Goal: Information Seeking & Learning: Learn about a topic

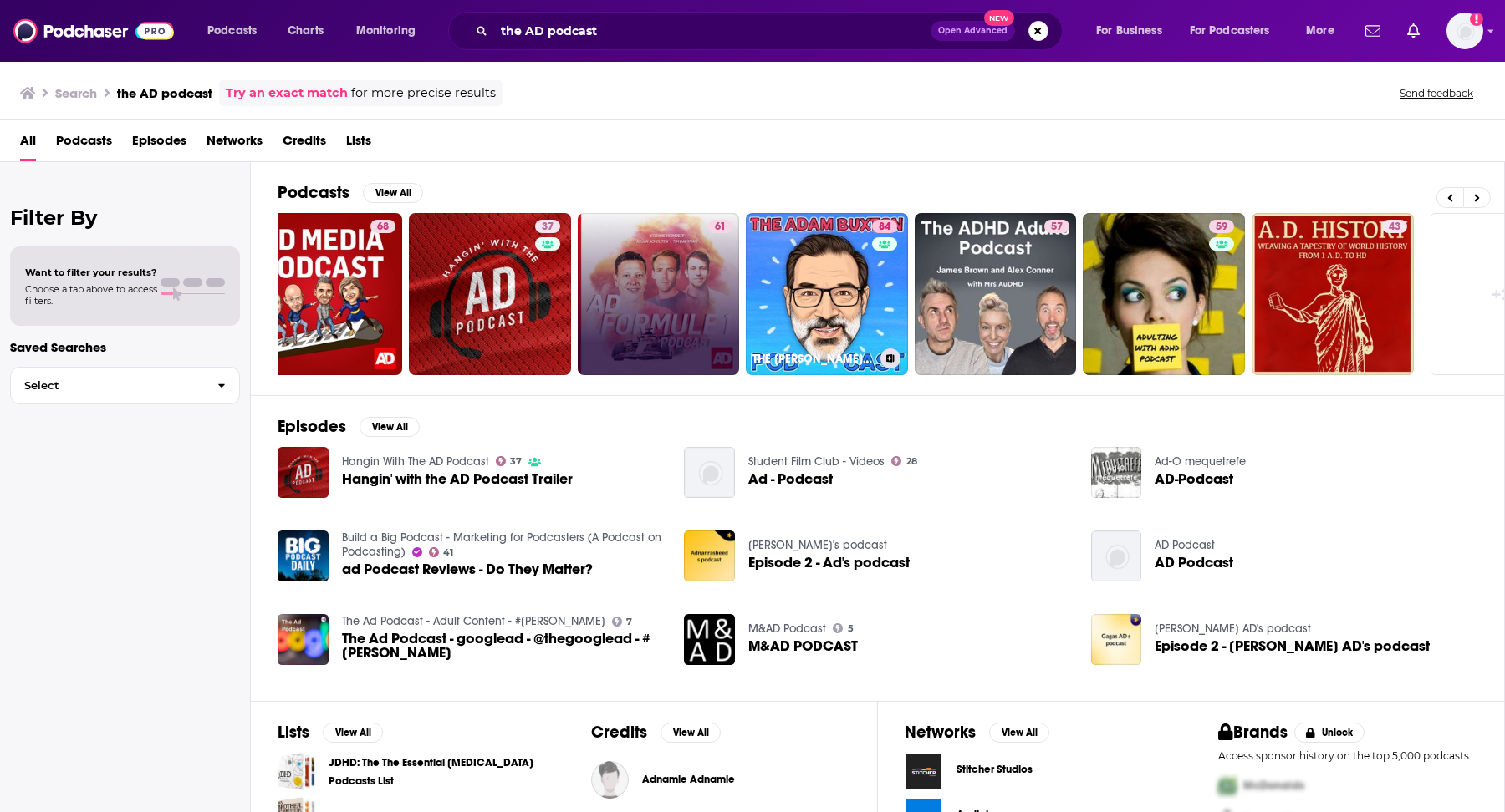
scroll to position [0, 308]
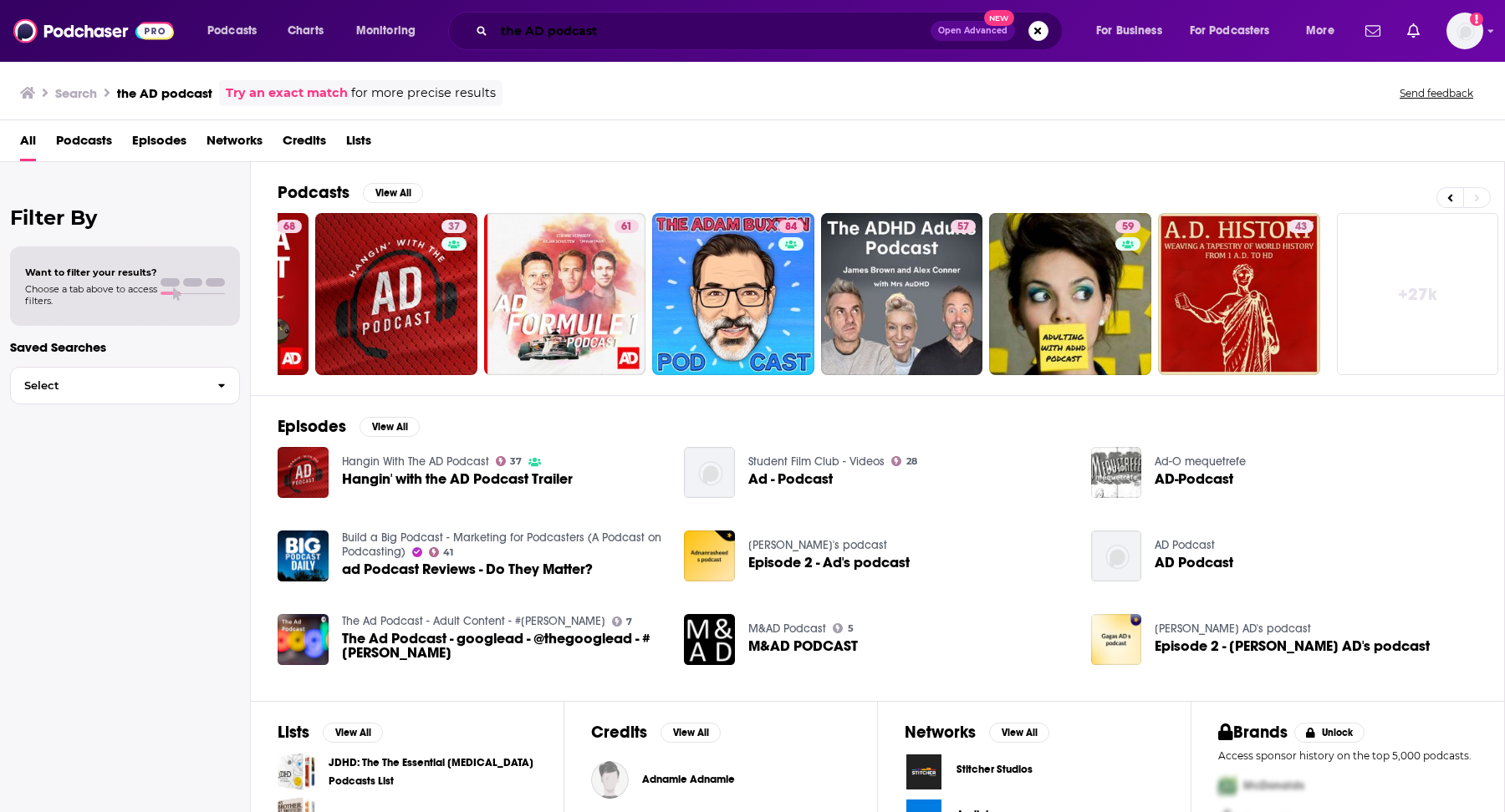
click at [504, 32] on input "the AD podcast" at bounding box center [711, 31] width 436 height 27
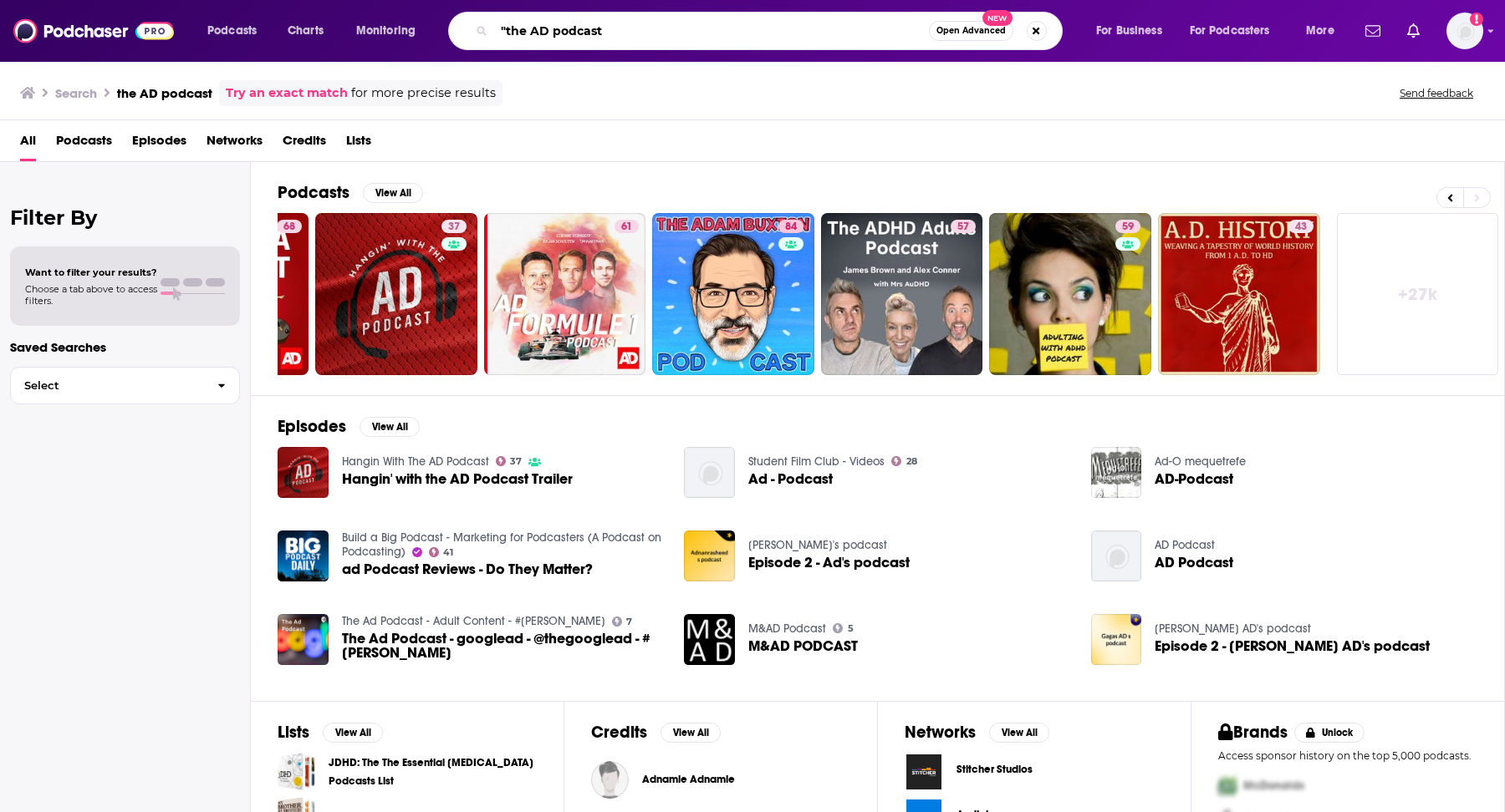
click at [580, 29] on input ""the AD podcast" at bounding box center [711, 31] width 435 height 27
click at [643, 35] on input ""the AD podcast" at bounding box center [711, 31] width 435 height 27
type input ""the AD podcast""
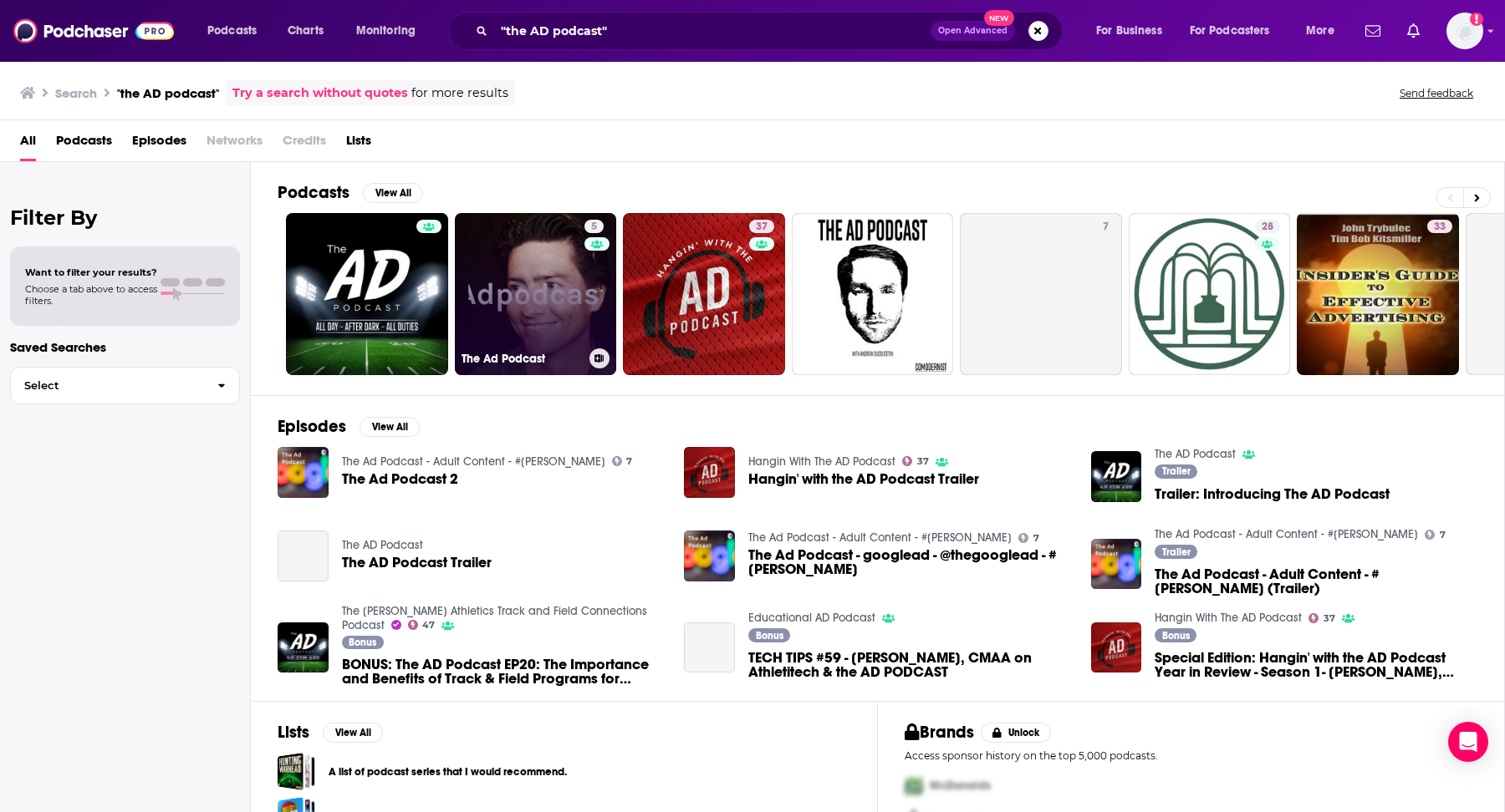
click at [558, 250] on link "5 The Ad Podcast" at bounding box center [536, 294] width 162 height 162
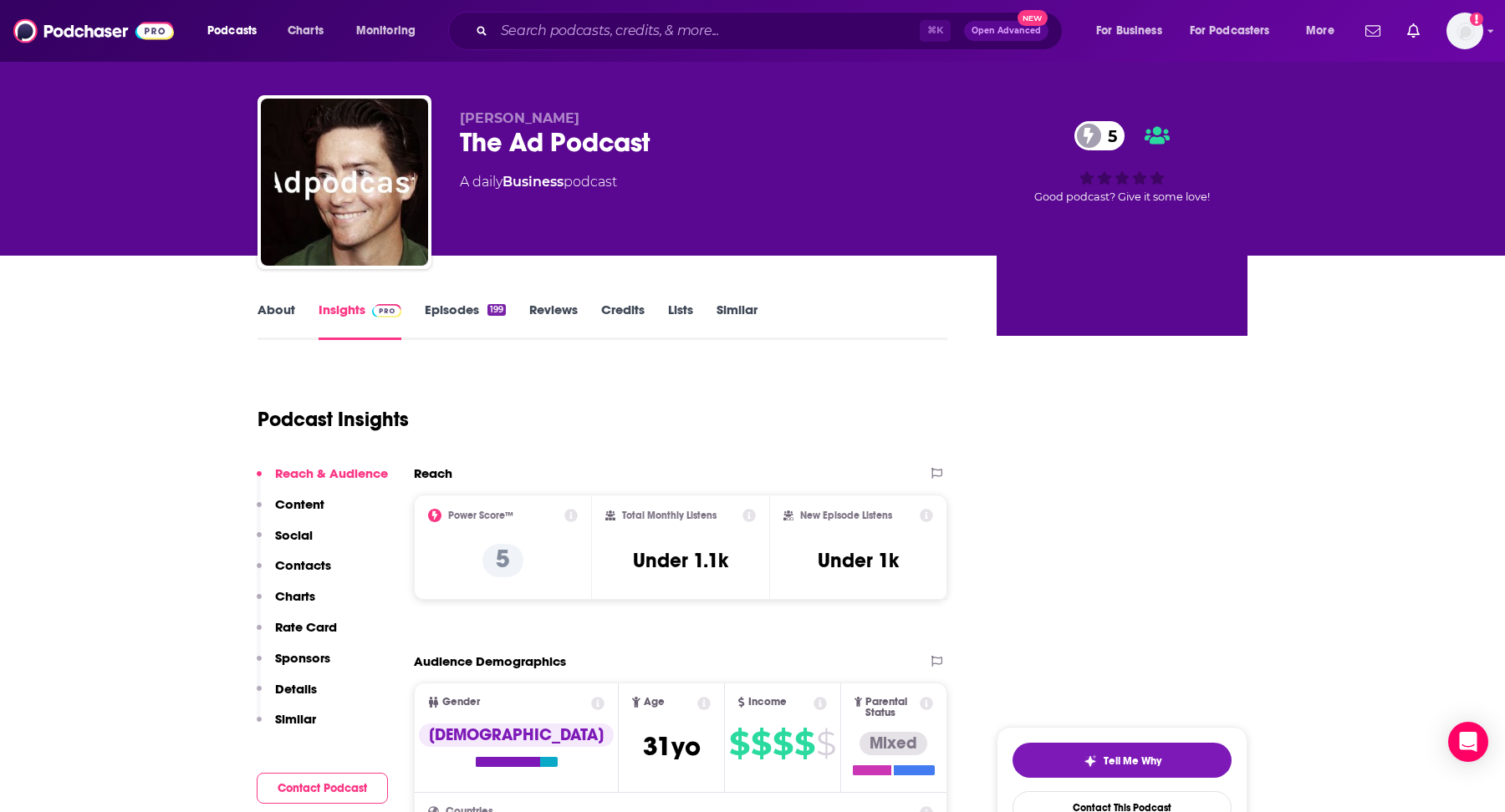
scroll to position [20, 0]
